Goal: Transaction & Acquisition: Purchase product/service

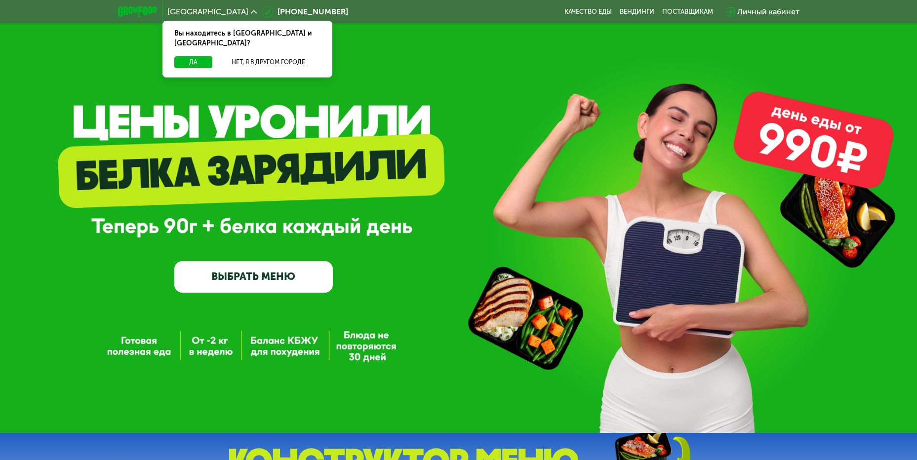
click at [261, 280] on link "ВЫБРАТЬ МЕНЮ" at bounding box center [253, 277] width 159 height 32
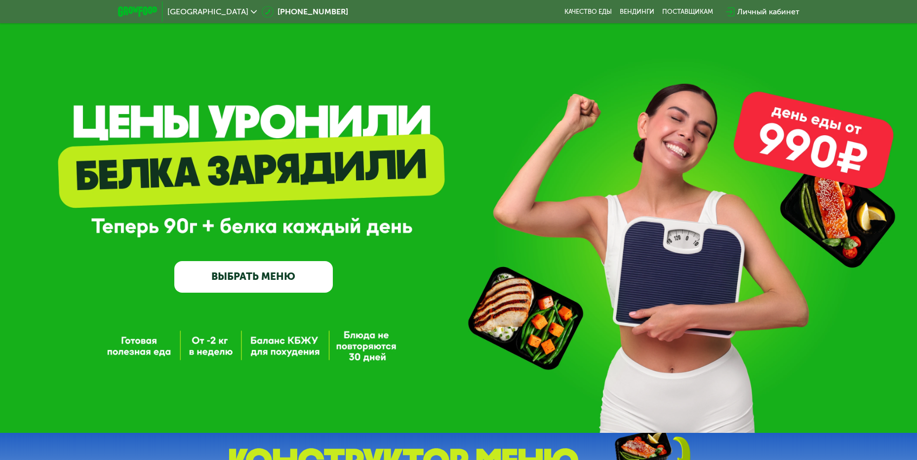
click at [363, 350] on div "GrowFood — доставка правильного питания ВЫБРАТЬ МЕНЮ" at bounding box center [458, 216] width 917 height 433
click at [282, 273] on link "ВЫБРАТЬ МЕНЮ" at bounding box center [253, 277] width 159 height 32
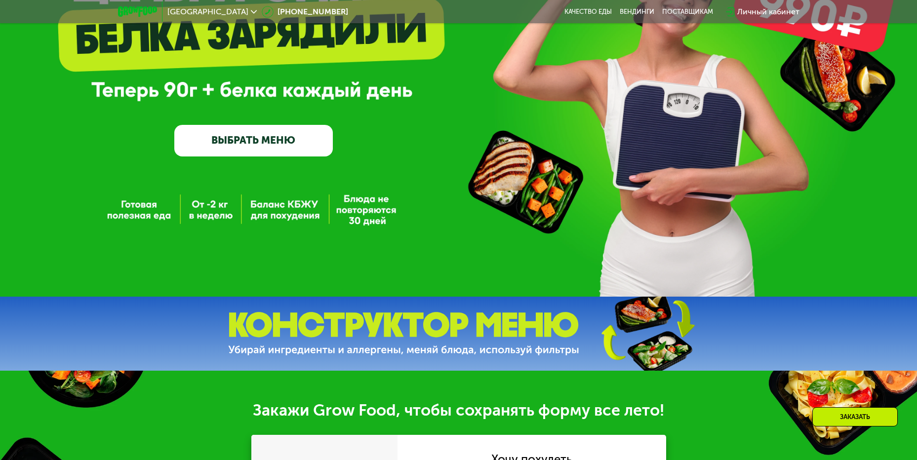
scroll to position [134, 0]
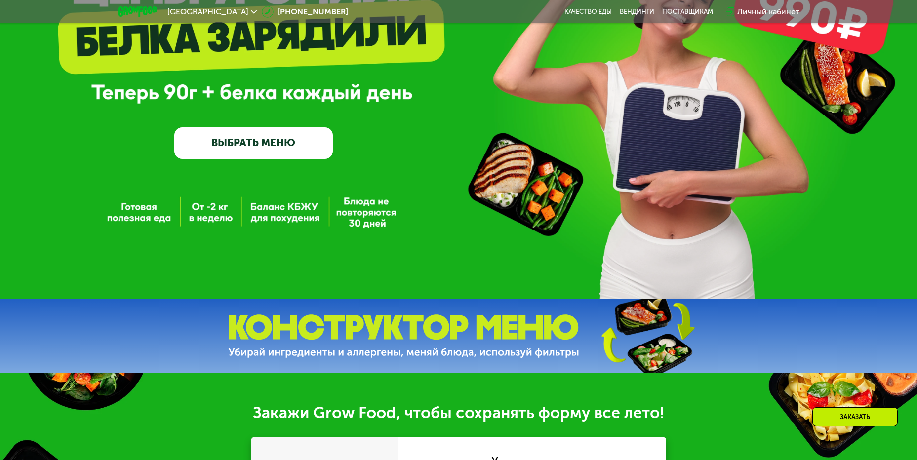
click at [351, 209] on div "GrowFood — доставка правильного питания ВЫБРАТЬ МЕНЮ" at bounding box center [458, 82] width 917 height 433
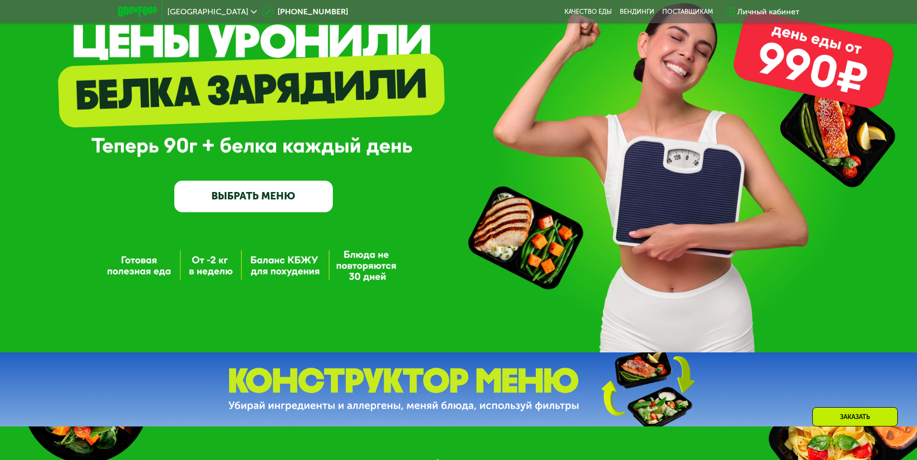
scroll to position [0, 0]
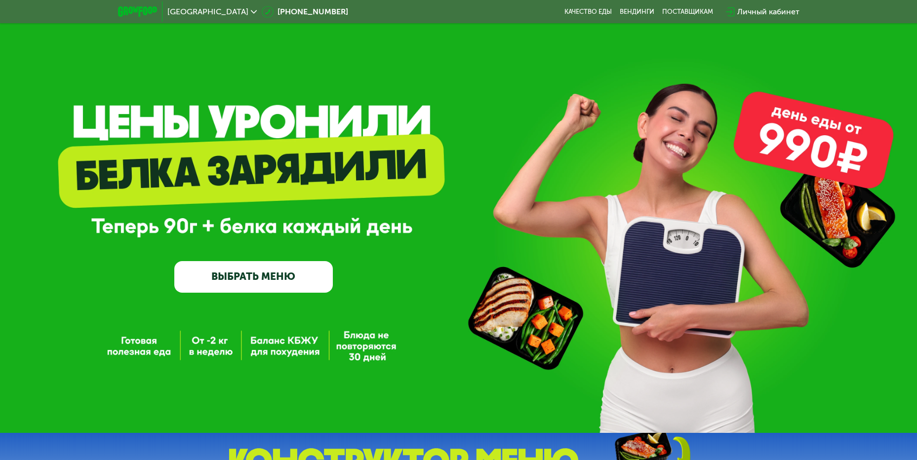
click at [226, 283] on link "ВЫБРАТЬ МЕНЮ" at bounding box center [253, 277] width 159 height 32
click at [301, 282] on link "ВЫБРАТЬ МЕНЮ" at bounding box center [253, 277] width 159 height 32
click at [268, 282] on link "ВЫБРАТЬ МЕНЮ" at bounding box center [253, 277] width 159 height 32
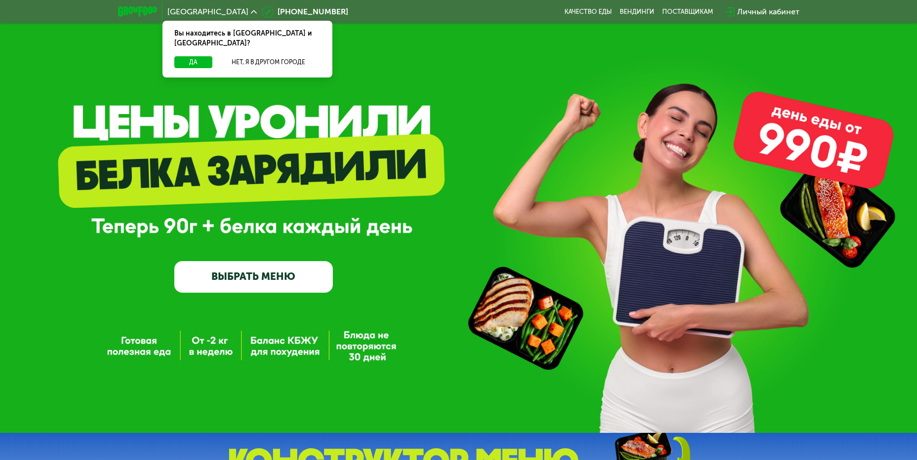
click at [273, 282] on link "ВЫБРАТЬ МЕНЮ" at bounding box center [253, 277] width 159 height 32
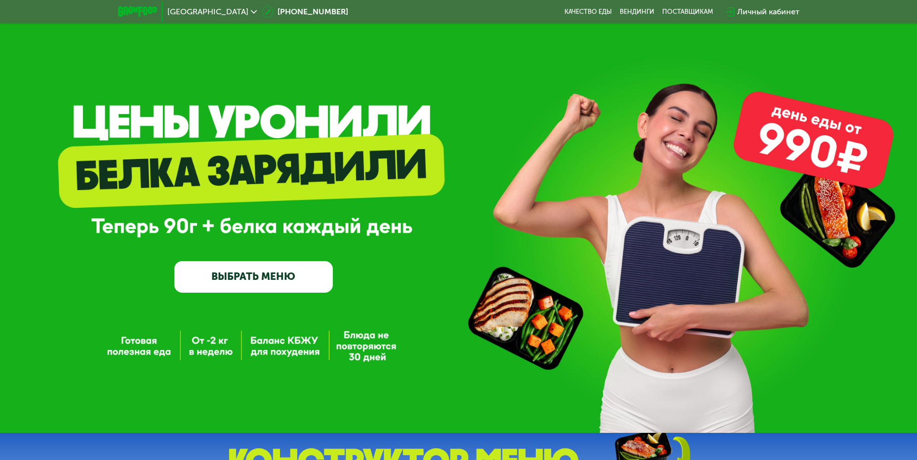
click at [257, 284] on link "ВЫБРАТЬ МЕНЮ" at bounding box center [253, 277] width 159 height 32
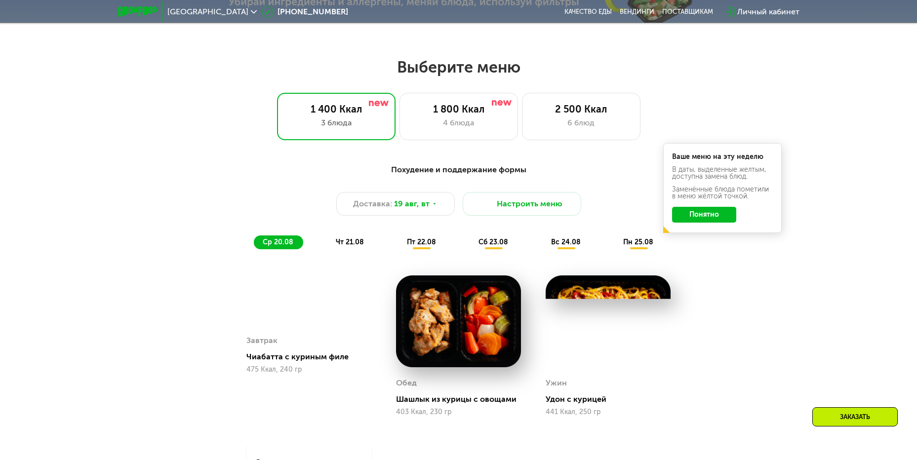
scroll to position [522, 0]
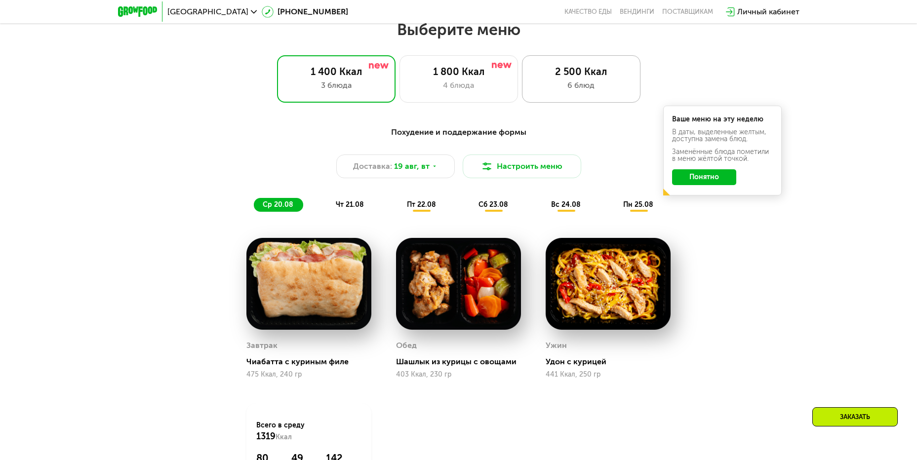
click at [599, 78] on div "2 500 Ккал" at bounding box center [581, 72] width 98 height 12
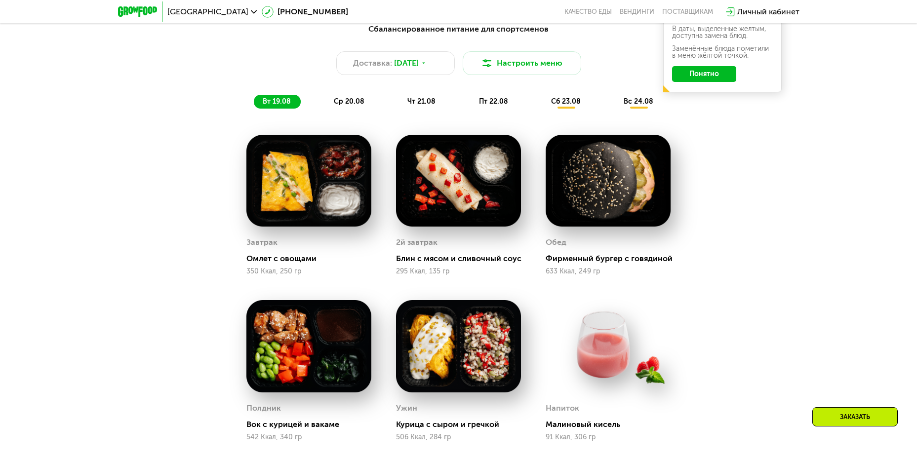
scroll to position [818, 0]
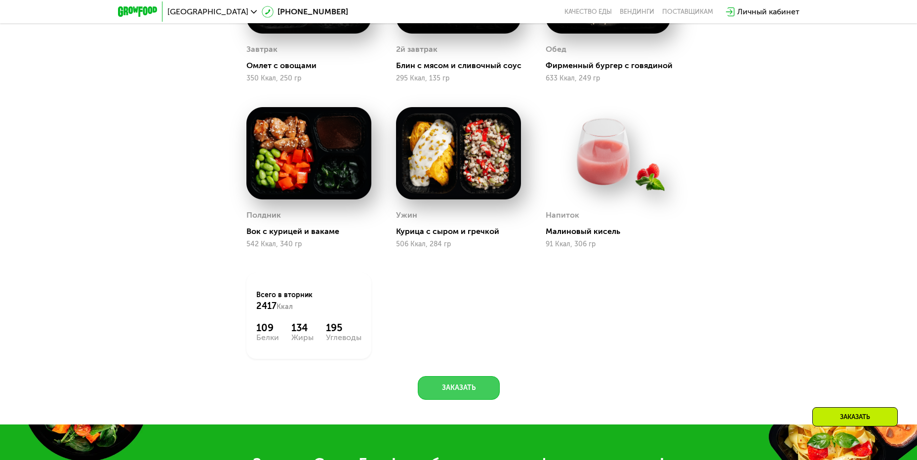
click at [475, 396] on button "Заказать" at bounding box center [459, 388] width 82 height 24
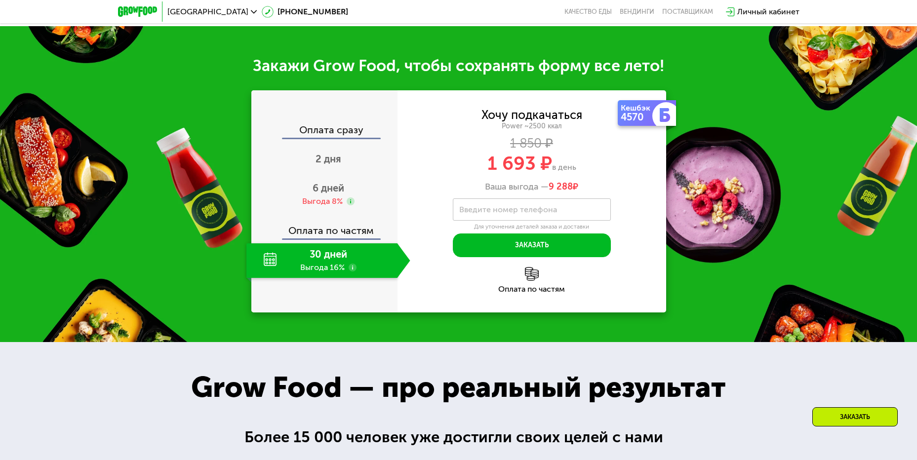
scroll to position [1246, 0]
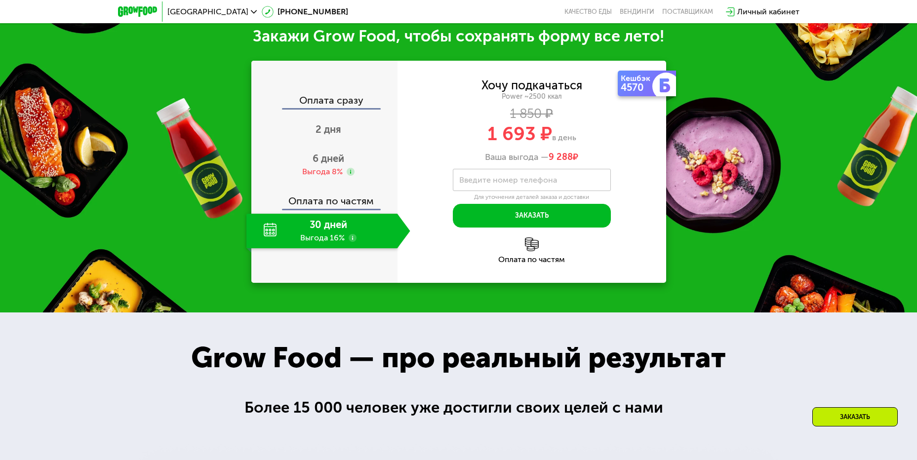
click at [318, 234] on div "30 дней Выгода 16%" at bounding box center [321, 231] width 151 height 35
click at [274, 235] on div "30 дней Выгода 16%" at bounding box center [321, 231] width 151 height 35
click at [312, 235] on div "30 дней Выгода 16%" at bounding box center [321, 231] width 151 height 35
click at [339, 240] on div "30 дней Выгода 16%" at bounding box center [321, 231] width 151 height 35
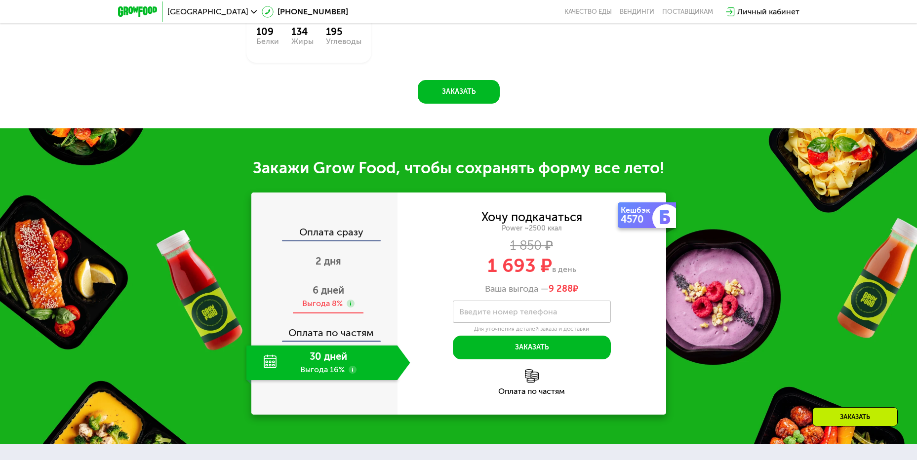
scroll to position [1098, 0]
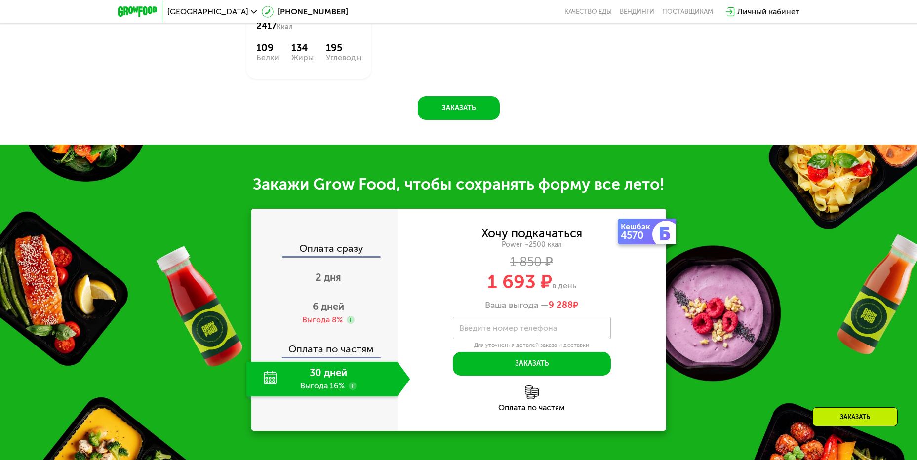
click at [323, 377] on div "30 дней Выгода 16%" at bounding box center [321, 379] width 151 height 35
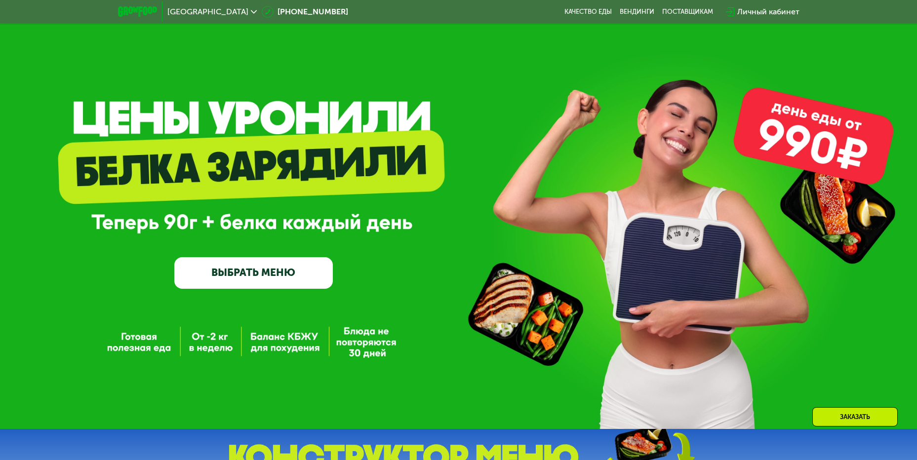
scroll to position [0, 0]
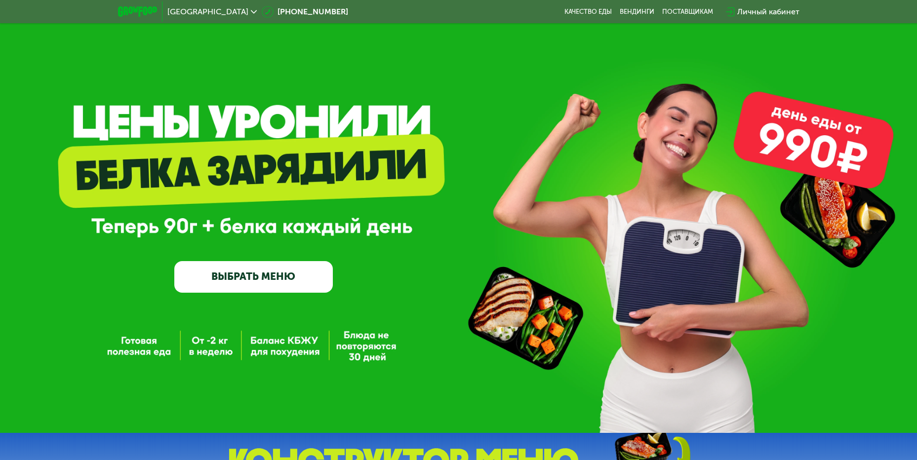
click at [362, 350] on div "GrowFood — доставка правильного питания ВЫБРАТЬ МЕНЮ" at bounding box center [458, 216] width 917 height 433
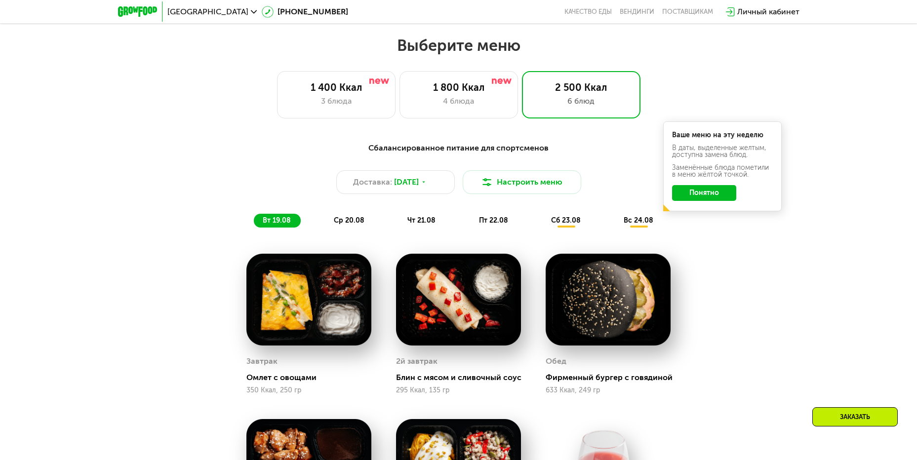
scroll to position [593, 0]
